Goal: Task Accomplishment & Management: Complete application form

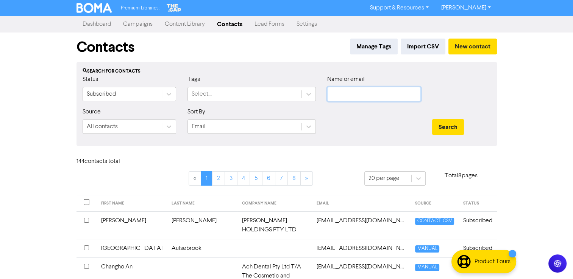
click at [353, 91] on input "text" at bounding box center [373, 94] width 93 height 14
click at [432, 119] on button "Search" at bounding box center [448, 127] width 32 height 16
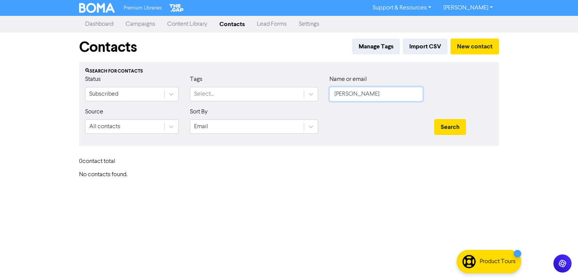
drag, startPoint x: 372, startPoint y: 95, endPoint x: 237, endPoint y: 79, distance: 135.7
click at [240, 81] on div "Status Subscribed Tags Select... Name or email [PERSON_NAME]" at bounding box center [288, 91] width 419 height 33
type input "[PERSON_NAME]"
click at [435, 119] on button "Search" at bounding box center [451, 127] width 32 height 16
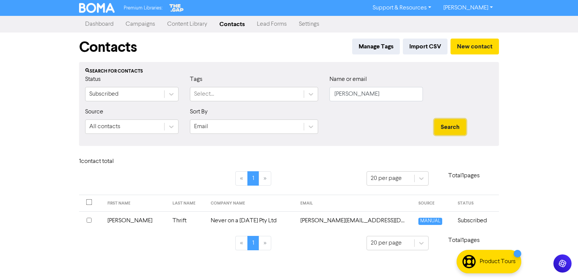
click at [455, 126] on button "Search" at bounding box center [451, 127] width 32 height 16
click at [221, 220] on td "Never on a [DATE] Pty Ltd" at bounding box center [251, 221] width 90 height 19
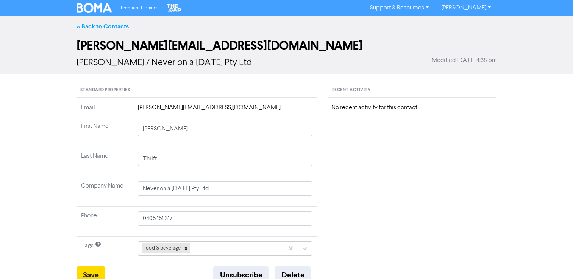
click at [106, 28] on link "<< Back to Contacts" at bounding box center [102, 27] width 52 height 8
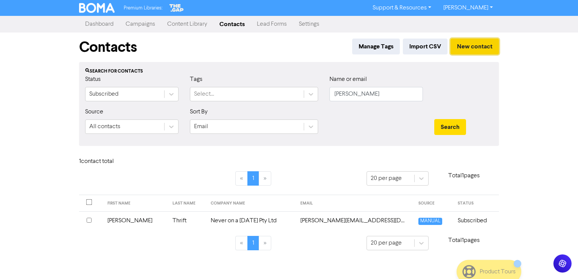
click at [471, 48] on button "New contact" at bounding box center [475, 47] width 48 height 16
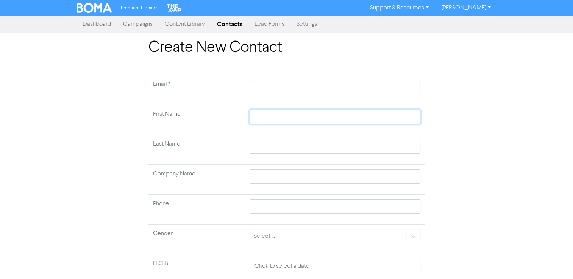
drag, startPoint x: 256, startPoint y: 117, endPoint x: 270, endPoint y: 119, distance: 13.8
click at [256, 117] on input "text" at bounding box center [334, 117] width 170 height 14
type input "S"
type input "Sa"
type input "Sar"
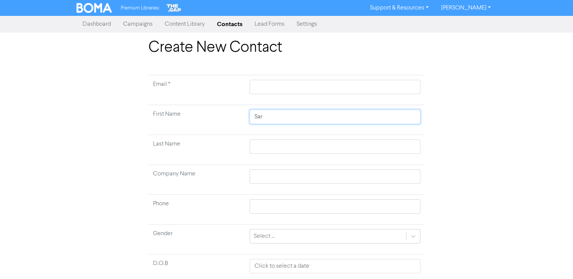
type input "[PERSON_NAME]"
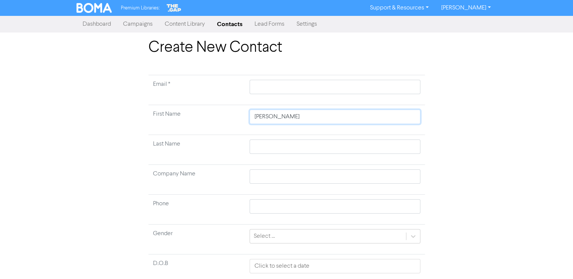
type input "[PERSON_NAME]"
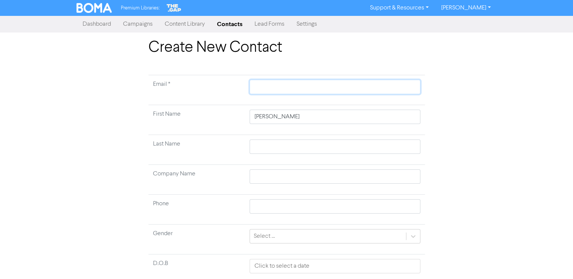
drag, startPoint x: 282, startPoint y: 80, endPoint x: 394, endPoint y: 142, distance: 128.4
click at [282, 80] on input "text" at bounding box center [334, 87] width 170 height 14
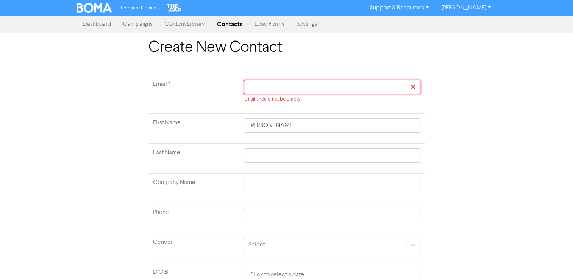
drag, startPoint x: 267, startPoint y: 93, endPoint x: 269, endPoint y: 89, distance: 4.9
click at [0, 0] on div at bounding box center [0, 0] width 0 height 0
paste input "[EMAIL_ADDRESS][DOMAIN_NAME]"
type input "[EMAIL_ADDRESS][DOMAIN_NAME]"
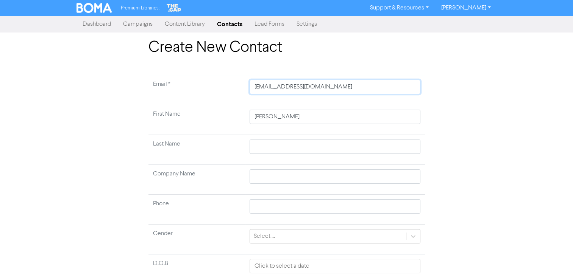
type input "[EMAIL_ADDRESS][DOMAIN_NAME]"
click at [504, 121] on div "Create New Contact Email * [EMAIL_ADDRESS][DOMAIN_NAME] First Name [PERSON_NAME…" at bounding box center [286, 188] width 573 height 298
click at [279, 117] on input "[PERSON_NAME]" at bounding box center [334, 117] width 170 height 14
click at [280, 117] on input "[PERSON_NAME]" at bounding box center [334, 117] width 170 height 14
type input "[PERSON_NAME]"
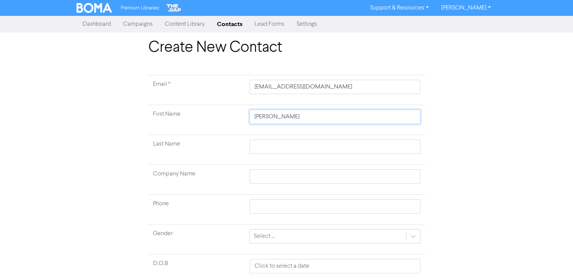
type input "[PERSON_NAME]"
click at [255, 143] on input "text" at bounding box center [334, 147] width 170 height 14
paste input "Thrift"
type input "Thrift"
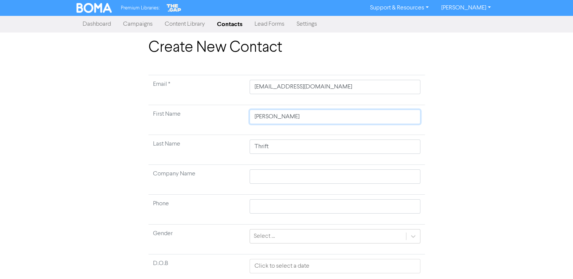
click at [292, 116] on input "[PERSON_NAME]" at bounding box center [334, 117] width 170 height 14
type input "[PERSON_NAME]"
drag, startPoint x: 274, startPoint y: 169, endPoint x: 277, endPoint y: 173, distance: 5.7
click at [274, 170] on input "text" at bounding box center [334, 177] width 170 height 14
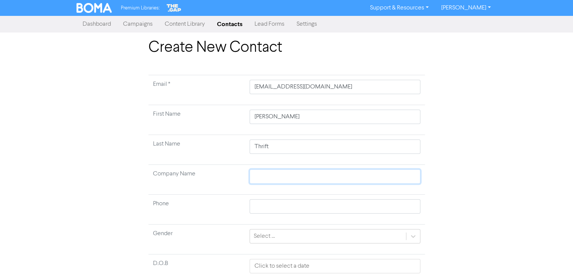
paste input "Chateraid Pty Ltd"
type input "Chateraid Pty Ltd"
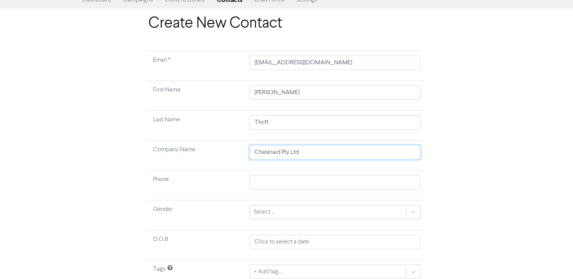
scroll to position [56, 0]
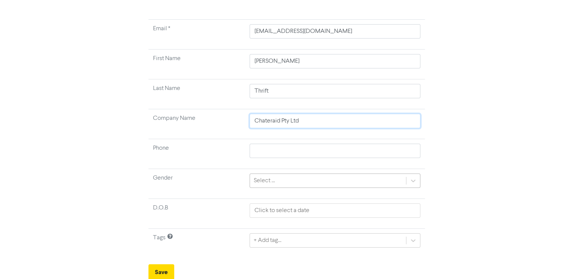
type input "Chateraid Pty Ltd"
drag, startPoint x: 412, startPoint y: 178, endPoint x: 401, endPoint y: 181, distance: 10.8
click at [412, 179] on icon at bounding box center [413, 181] width 8 height 8
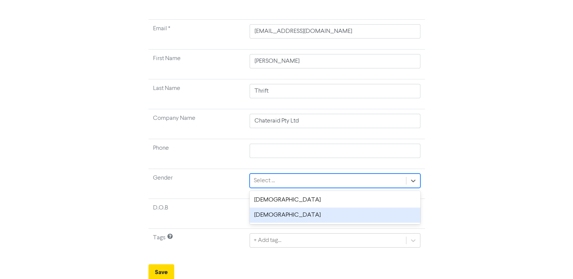
click at [270, 212] on div "[DEMOGRAPHIC_DATA]" at bounding box center [334, 215] width 170 height 15
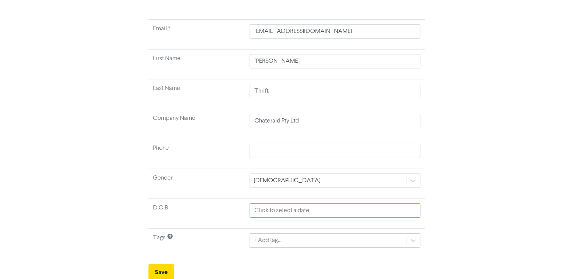
click at [273, 213] on input "text" at bounding box center [334, 211] width 170 height 14
select select "8"
select select "2025"
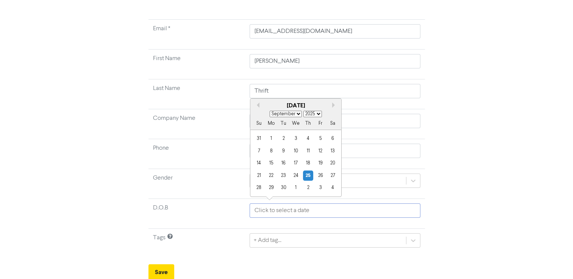
paste input "[DATE]"
type input "[DATE]"
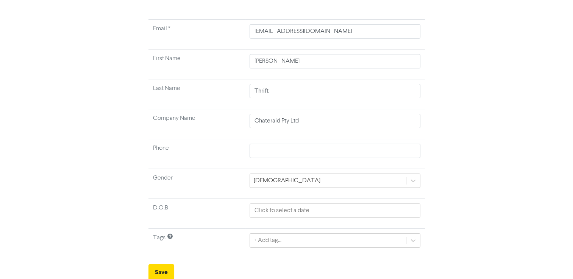
click at [463, 212] on div "Create New Contact Email * [EMAIL_ADDRESS][DOMAIN_NAME] First Name [PERSON_NAME…" at bounding box center [287, 132] width 432 height 298
select select "8"
select select "2025"
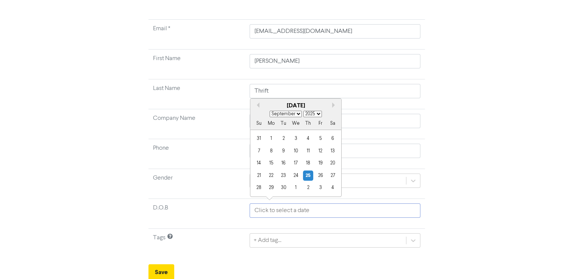
click at [340, 210] on input "text" at bounding box center [334, 211] width 170 height 14
drag, startPoint x: 310, startPoint y: 114, endPoint x: 324, endPoint y: 145, distance: 34.2
click at [311, 113] on select "1900 1901 1902 1903 1904 1905 1906 1907 1908 1909 1910 1911 1912 1913 1914 1915…" at bounding box center [312, 114] width 19 height 6
click at [265, 212] on input "text" at bounding box center [334, 211] width 170 height 14
paste input "[DATE]"
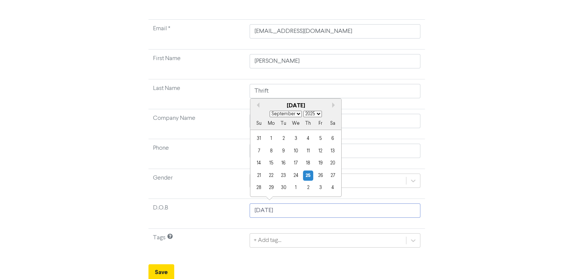
type input "[DATE]"
click at [302, 116] on div "January February March April May June July August September October November [D…" at bounding box center [295, 114] width 91 height 7
drag, startPoint x: 295, startPoint y: 115, endPoint x: 292, endPoint y: 118, distance: 4.3
click at [295, 115] on select "January February March April May June July August September October November De…" at bounding box center [286, 114] width 32 height 6
select select "9"
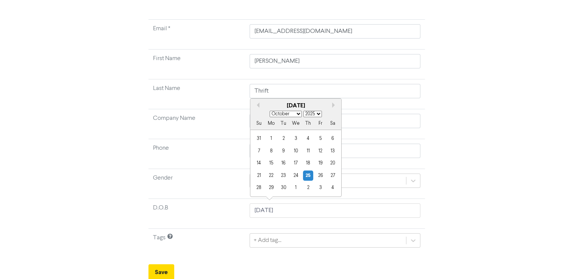
click at [270, 111] on select "January February March April May June July August September October November De…" at bounding box center [286, 114] width 32 height 6
drag, startPoint x: 309, startPoint y: 113, endPoint x: 312, endPoint y: 118, distance: 6.3
click at [309, 113] on select "1900 1901 1902 1903 1904 1905 1906 1907 1908 1909 1910 1911 1912 1913 1914 1915…" at bounding box center [312, 114] width 19 height 6
click at [303, 111] on select "1900 1901 1902 1903 1904 1905 1906 1907 1908 1909 1910 1911 1912 1913 1914 1915…" at bounding box center [312, 114] width 19 height 6
drag, startPoint x: 315, startPoint y: 113, endPoint x: 316, endPoint y: 117, distance: 3.8
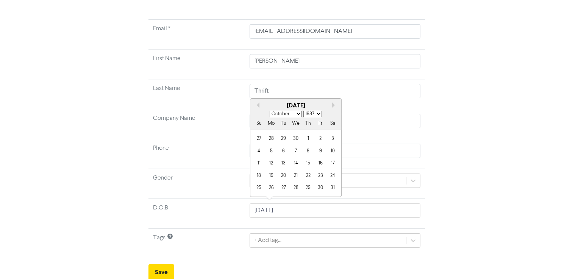
click at [315, 113] on select "1900 1901 1902 1903 1904 1905 1906 1907 1908 1909 1910 1911 1912 1913 1914 1915…" at bounding box center [312, 114] width 19 height 6
select select "1981"
click at [303, 111] on select "1900 1901 1902 1903 1904 1905 1906 1907 1908 1909 1910 1911 1912 1913 1914 1915…" at bounding box center [312, 114] width 19 height 6
click at [477, 219] on div "Create New Contact Email * [EMAIL_ADDRESS][DOMAIN_NAME] First Name [PERSON_NAME…" at bounding box center [287, 132] width 432 height 298
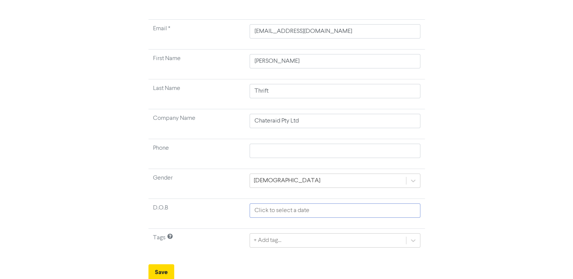
click at [304, 213] on input "text" at bounding box center [334, 211] width 170 height 14
select select "8"
select select "2025"
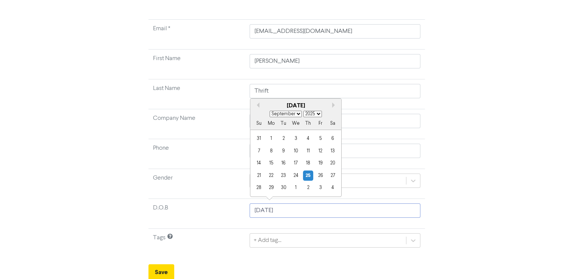
type input "[DATE]"
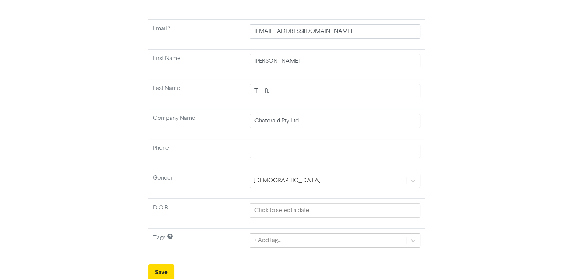
click at [282, 223] on td at bounding box center [334, 214] width 179 height 30
click at [284, 212] on input "text" at bounding box center [334, 211] width 170 height 14
select select "8"
select select "2025"
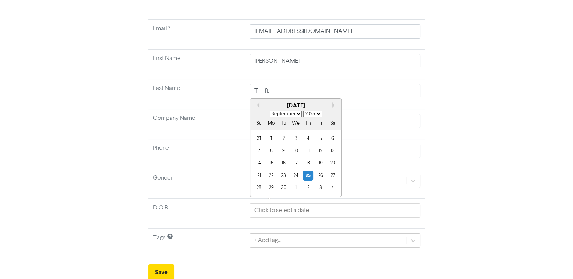
click at [294, 113] on select "January February March April May June July August September October November De…" at bounding box center [286, 114] width 32 height 6
select select "9"
click at [270, 111] on select "January February March April May June July August September October November De…" at bounding box center [286, 114] width 32 height 6
click at [270, 189] on div "27" at bounding box center [271, 188] width 10 height 10
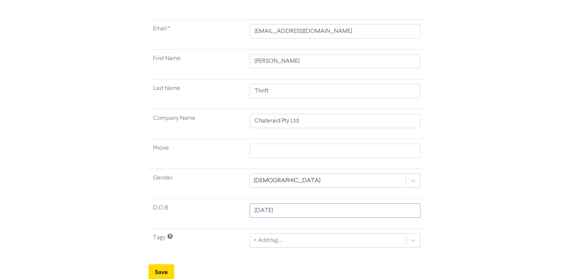
click at [295, 210] on input "[DATE]" at bounding box center [334, 211] width 170 height 14
select select "9"
select select "2025"
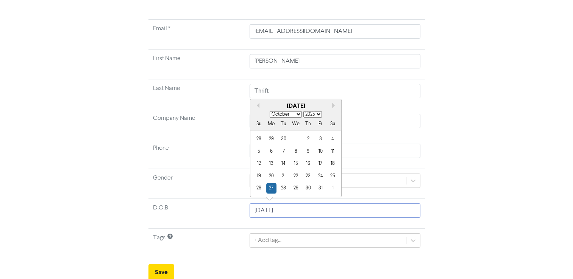
click at [295, 210] on input "[DATE]" at bounding box center [334, 211] width 170 height 14
type input "[DATE], 198"
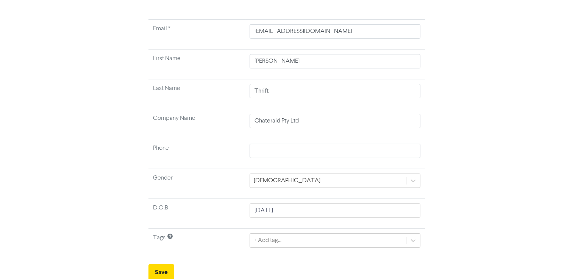
click at [496, 176] on div "Create New Contact Email * [EMAIL_ADDRESS][DOMAIN_NAME] First Name [PERSON_NAME…" at bounding box center [287, 132] width 432 height 298
click at [297, 238] on div "+ Add tag..." at bounding box center [334, 241] width 170 height 14
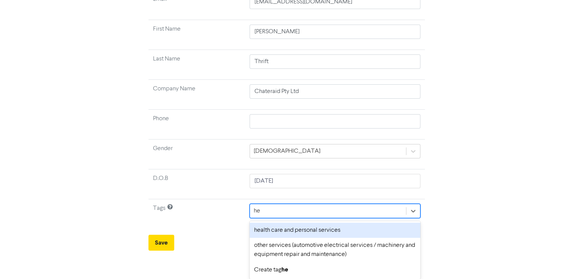
scroll to position [60, 0]
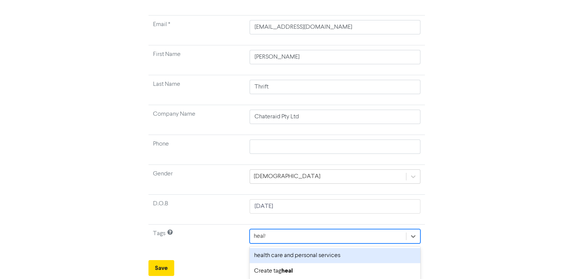
type input "health"
click at [318, 255] on div "health care and personal services" at bounding box center [334, 255] width 170 height 15
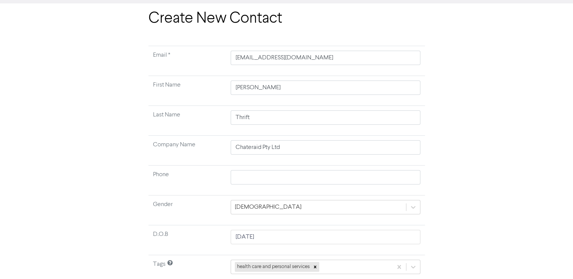
scroll to position [56, 0]
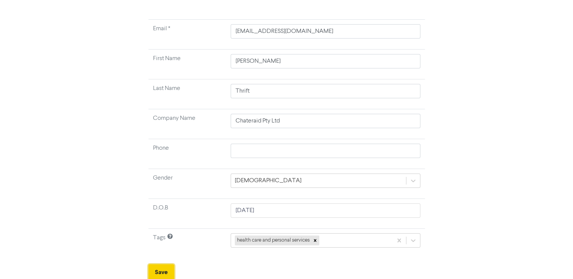
click at [162, 269] on button "Save" at bounding box center [161, 273] width 26 height 16
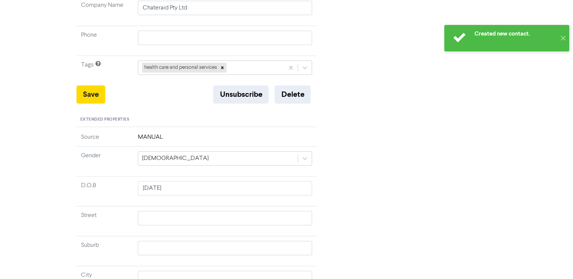
scroll to position [189, 0]
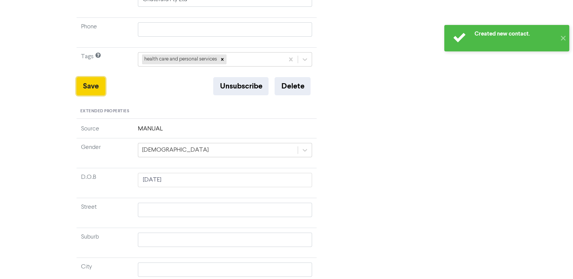
click at [96, 84] on button "Save" at bounding box center [90, 86] width 29 height 18
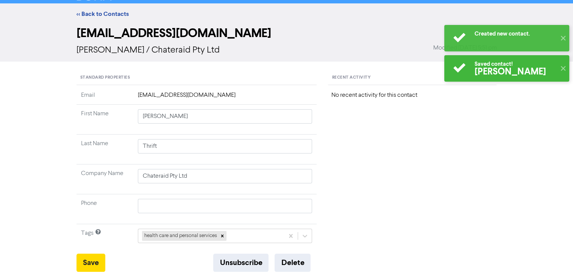
scroll to position [0, 0]
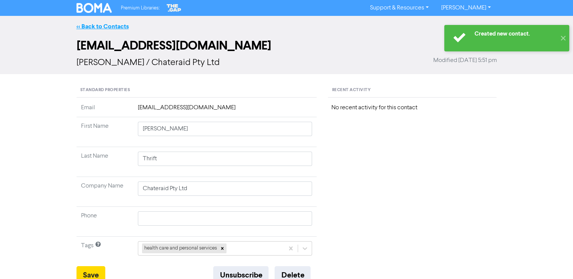
click at [95, 23] on link "<< Back to Contacts" at bounding box center [102, 27] width 52 height 8
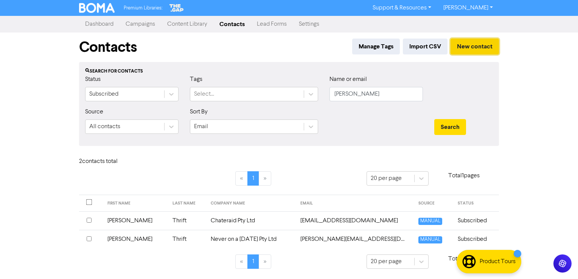
click at [465, 45] on button "New contact" at bounding box center [475, 47] width 48 height 16
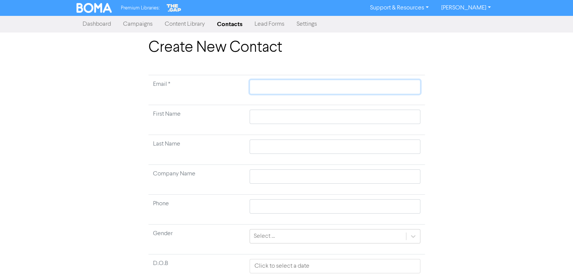
click at [288, 86] on input "text" at bounding box center [334, 87] width 170 height 14
paste input "[EMAIL_ADDRESS][DOMAIN_NAME]"
type input "[EMAIL_ADDRESS][DOMAIN_NAME]"
click at [257, 116] on input "text" at bounding box center [334, 117] width 170 height 14
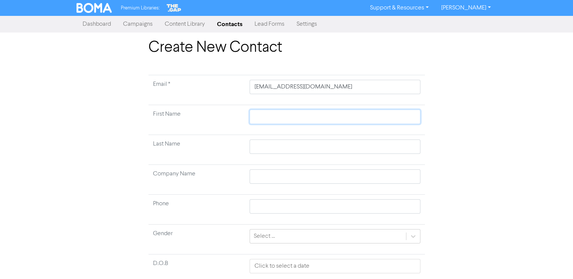
type input "[PERSON_NAME]"
type input "Thrift"
type input "Chateraid Pty Ltd"
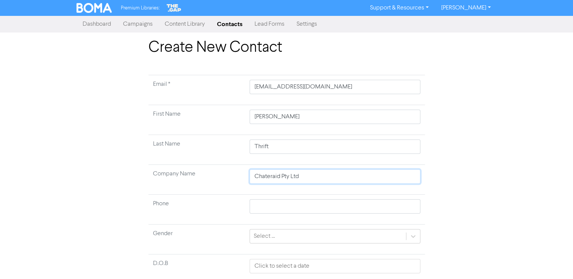
drag, startPoint x: 315, startPoint y: 176, endPoint x: 319, endPoint y: 179, distance: 4.7
click at [241, 177] on tr "Company Name Chateraid Pty Ltd" at bounding box center [286, 180] width 276 height 30
paste input "Fishwicks & Co"
type input "Fishwicks & Co Pty Ltd"
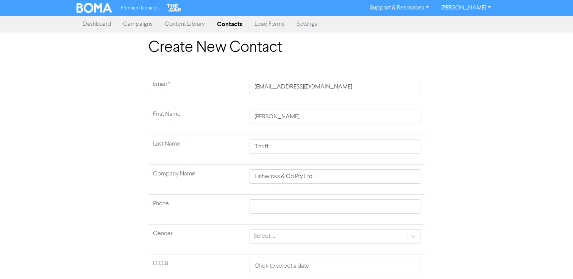
click at [477, 155] on div "Create New Contact Email * [EMAIL_ADDRESS][DOMAIN_NAME] First Name [PERSON_NAME…" at bounding box center [287, 188] width 432 height 298
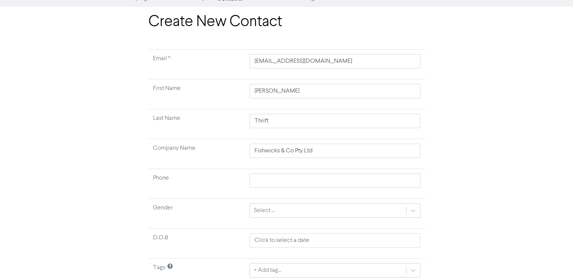
scroll to position [56, 0]
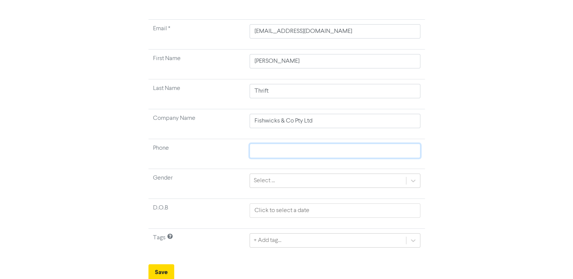
drag, startPoint x: 277, startPoint y: 150, endPoint x: 285, endPoint y: 154, distance: 8.6
click at [277, 150] on input "text" at bounding box center [334, 151] width 170 height 14
paste input "0405 151 317"
type input "0405 151 317"
click at [420, 181] on td "Select ..." at bounding box center [334, 184] width 179 height 30
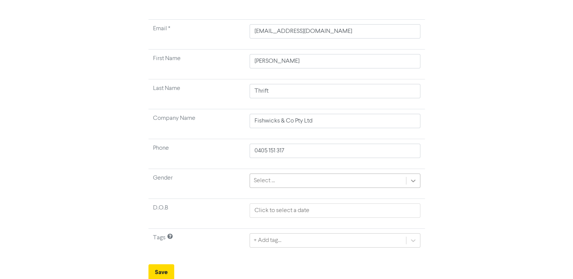
click at [410, 181] on icon at bounding box center [413, 181] width 8 height 8
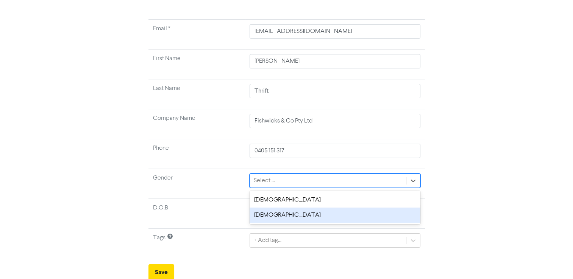
click at [253, 213] on div "[DEMOGRAPHIC_DATA]" at bounding box center [334, 215] width 170 height 15
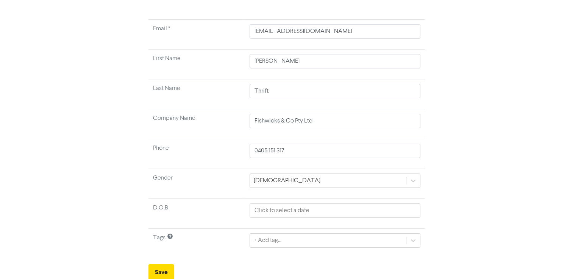
click at [477, 199] on div "Create New Contact Email * [EMAIL_ADDRESS][DOMAIN_NAME] First Name [PERSON_NAME…" at bounding box center [287, 132] width 432 height 298
click at [371, 213] on input "text" at bounding box center [334, 211] width 170 height 14
select select "8"
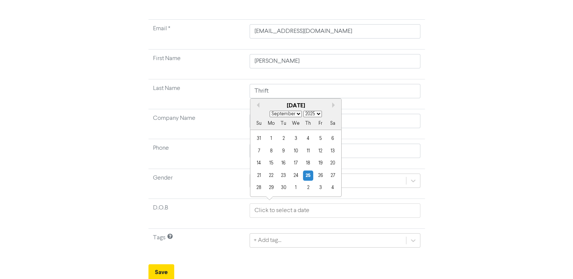
drag, startPoint x: 317, startPoint y: 113, endPoint x: 317, endPoint y: 118, distance: 4.9
click at [317, 113] on select "1900 1901 1902 1903 1904 1905 1906 1907 1908 1909 1910 1911 1912 1913 1914 1915…" at bounding box center [312, 114] width 19 height 6
select select "1981"
click at [303, 111] on select "1900 1901 1902 1903 1904 1905 1906 1907 1908 1909 1910 1911 1912 1913 1914 1915…" at bounding box center [312, 114] width 19 height 6
click at [259, 189] on div "27" at bounding box center [259, 188] width 10 height 10
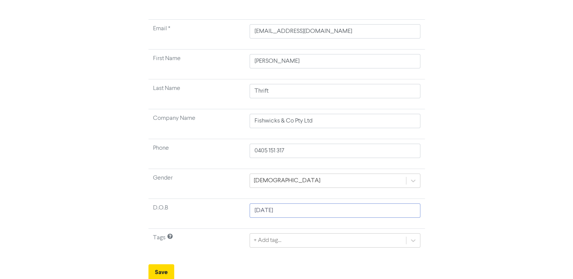
click at [275, 211] on input "[DATE]" at bounding box center [334, 211] width 170 height 14
select select "8"
select select "1981"
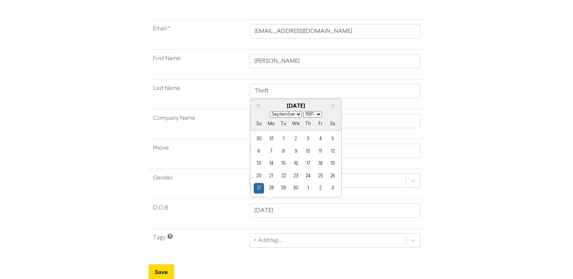
click at [297, 115] on select "January February March April May June July August September October November De…" at bounding box center [286, 114] width 32 height 6
select select "9"
click at [270, 111] on select "January February March April May June July August September October November De…" at bounding box center [286, 114] width 32 height 6
click at [284, 187] on div "27" at bounding box center [283, 188] width 10 height 10
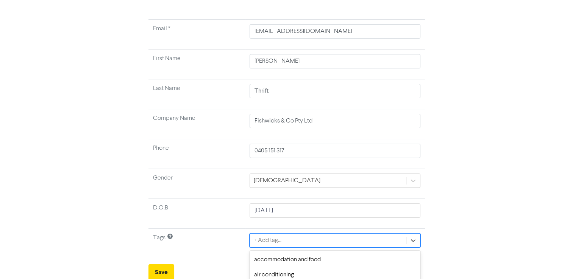
scroll to position [140, 0]
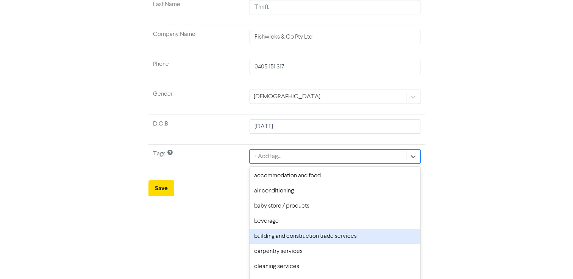
click at [293, 164] on div "option building and construction trade services focused, 5 of 62. 62 results av…" at bounding box center [334, 157] width 170 height 14
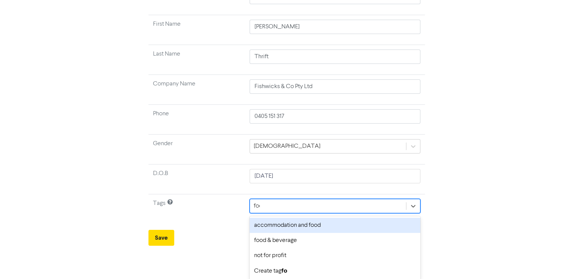
scroll to position [75, 0]
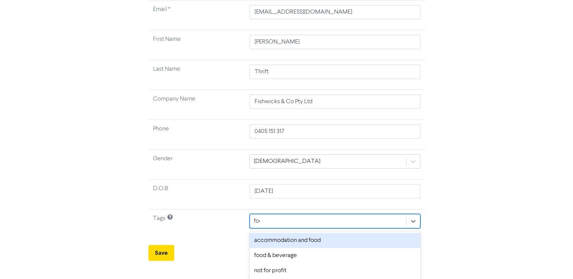
type input "food"
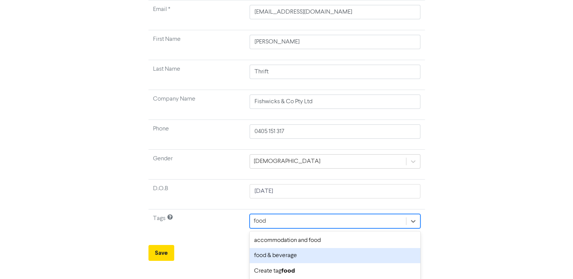
click at [299, 254] on div "food & beverage" at bounding box center [334, 255] width 170 height 15
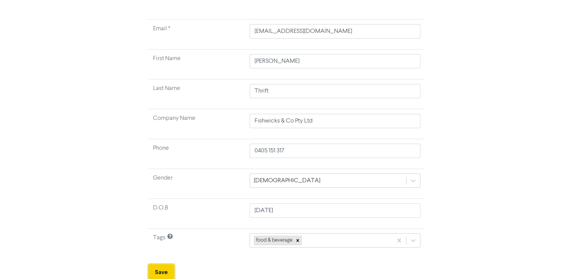
click at [165, 266] on button "Save" at bounding box center [161, 273] width 26 height 16
